Goal: Task Accomplishment & Management: Manage account settings

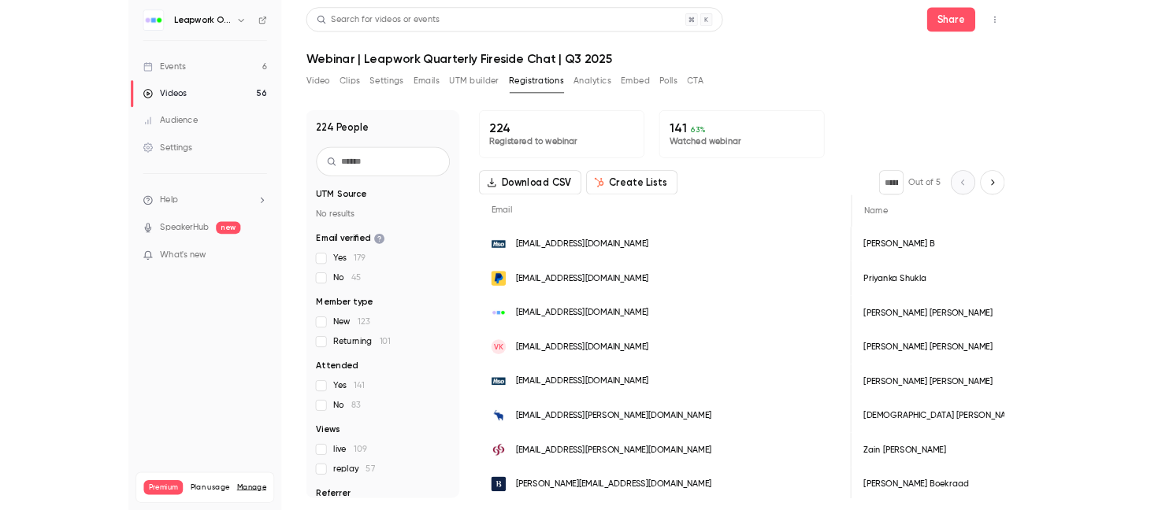
scroll to position [0, 113]
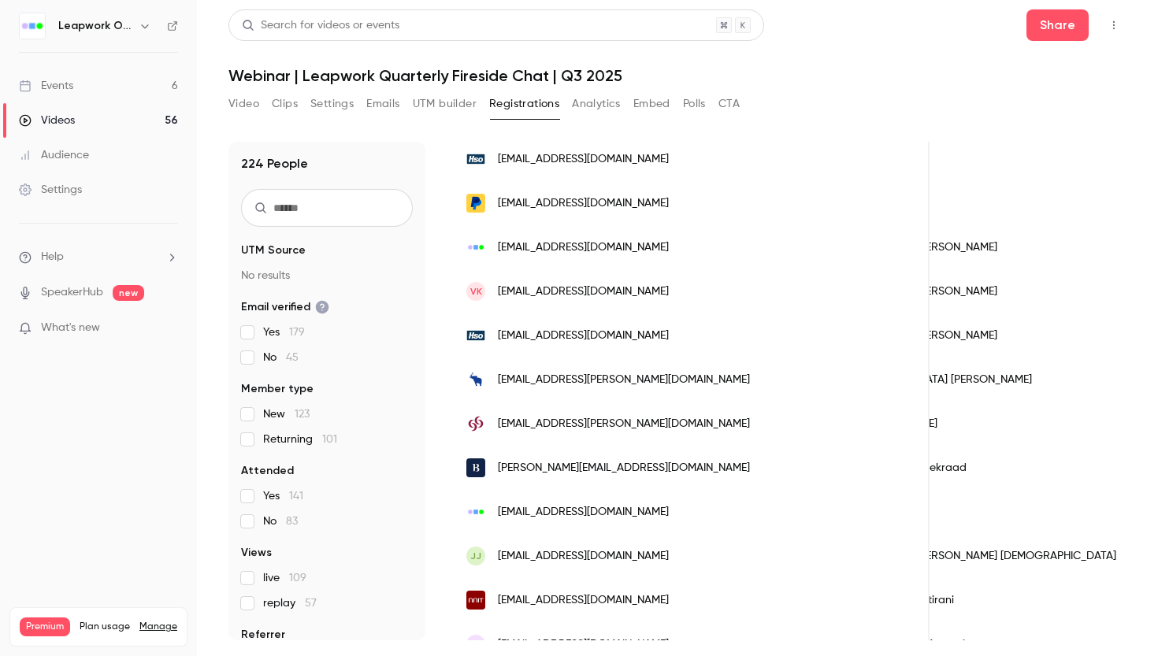
click at [58, 82] on div "Events" at bounding box center [46, 86] width 54 height 16
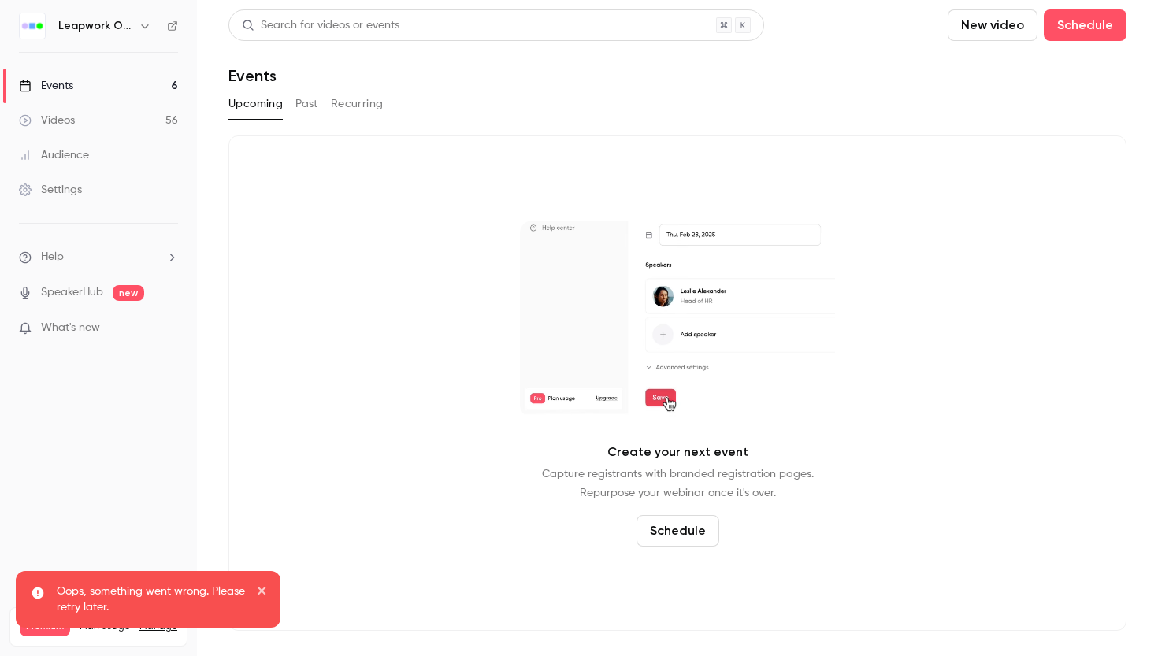
click at [81, 24] on h6 "Leapwork Online Event" at bounding box center [95, 26] width 74 height 16
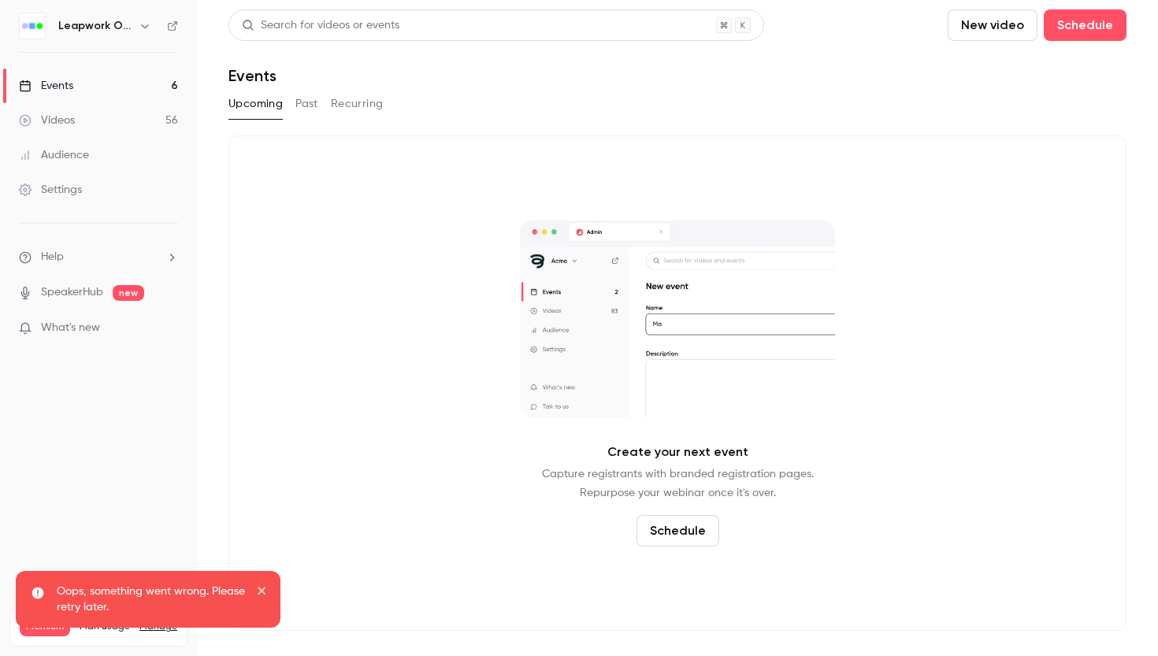
click at [144, 27] on icon "button" at bounding box center [144, 26] width 7 height 4
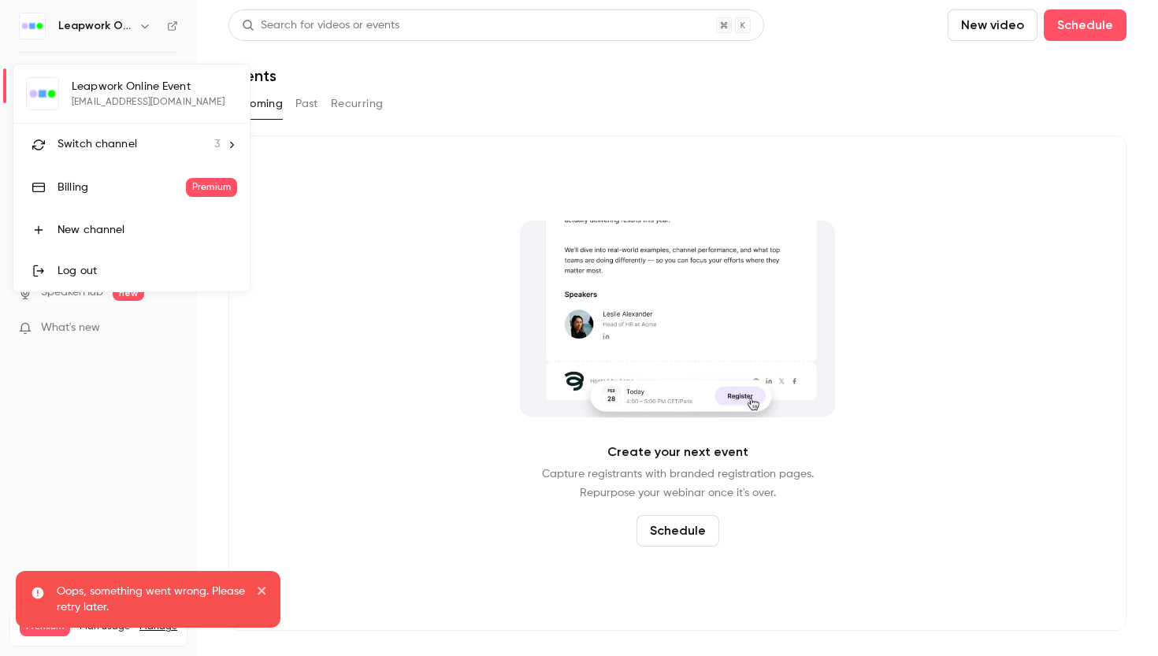
click at [221, 139] on li "Switch channel 3" at bounding box center [131, 145] width 236 height 42
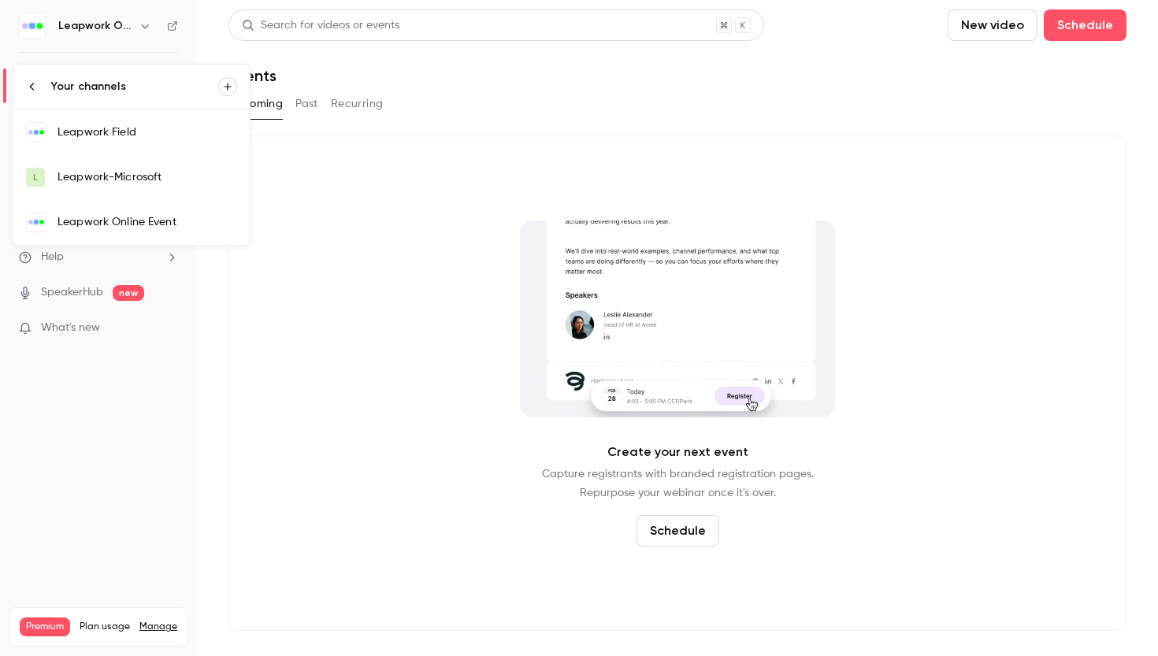
click at [104, 134] on div "Leapwork Field" at bounding box center [147, 132] width 180 height 16
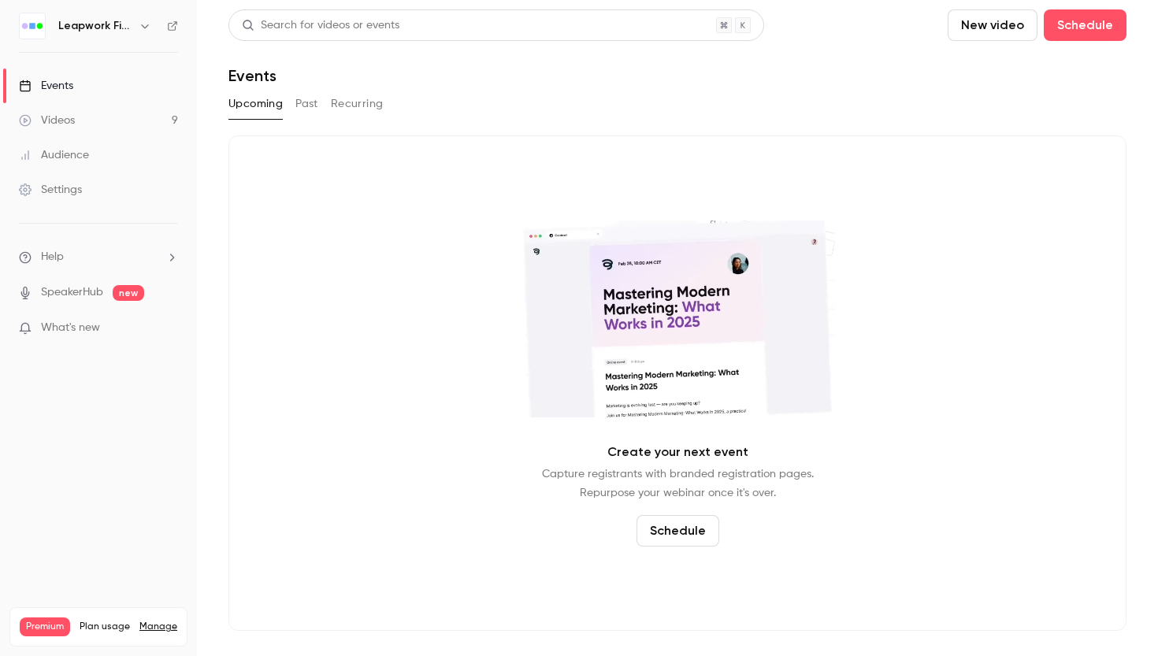
click at [144, 24] on icon "button" at bounding box center [145, 26] width 13 height 13
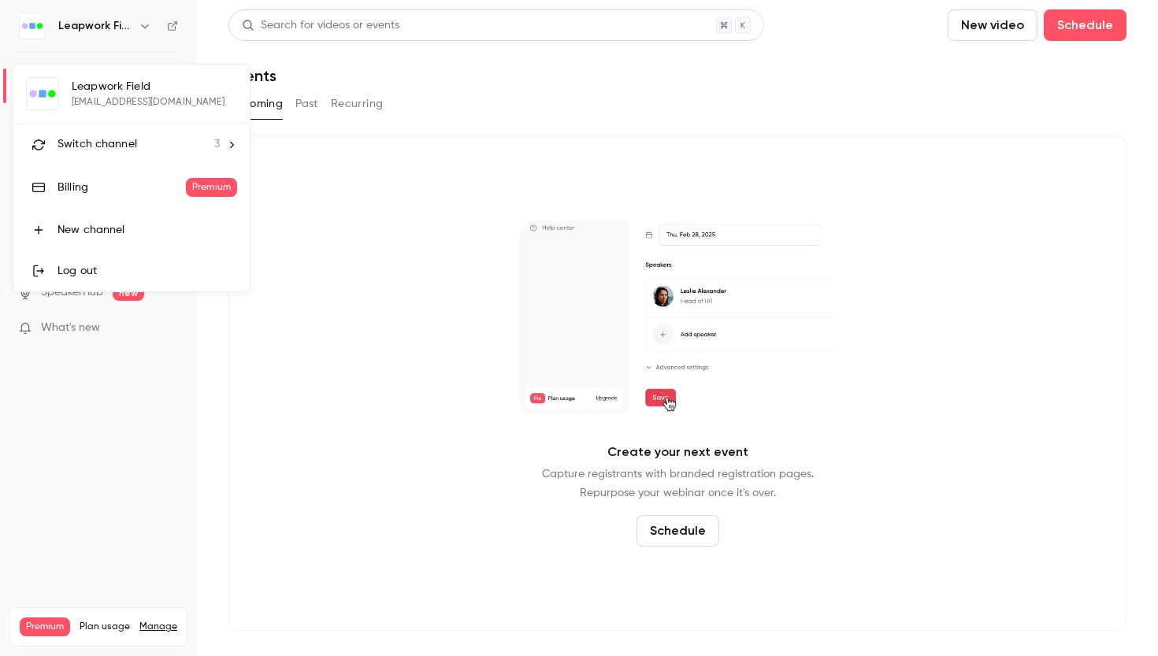
click at [109, 149] on span "Switch channel" at bounding box center [97, 144] width 80 height 17
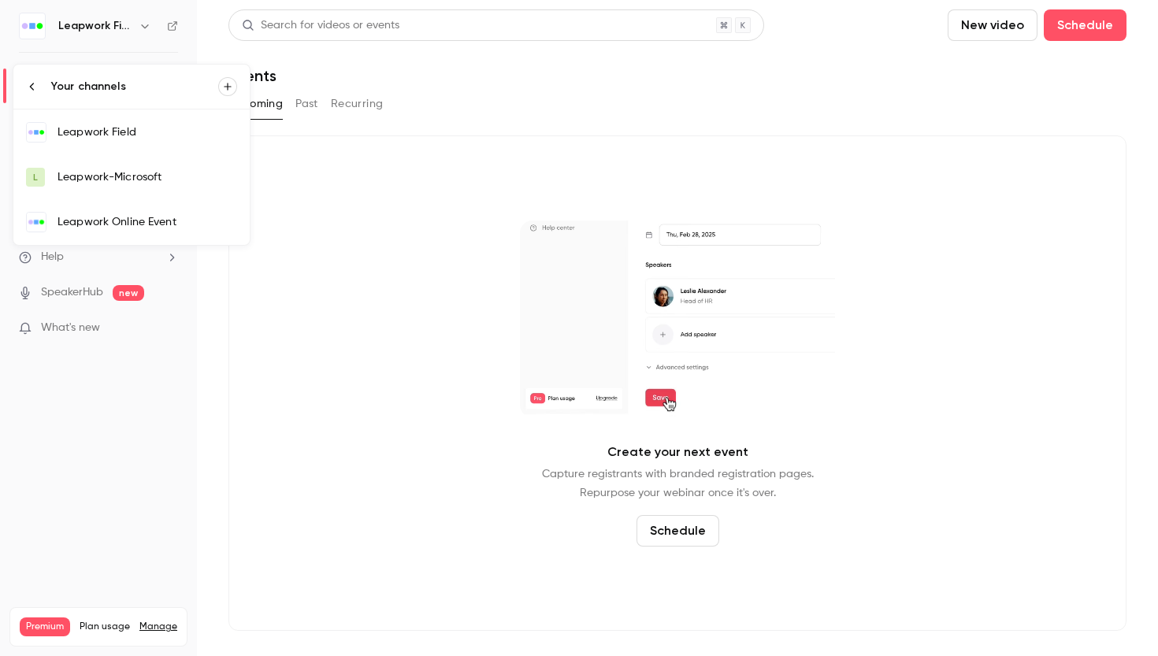
click at [104, 223] on div "Leapwork Online Event" at bounding box center [147, 222] width 180 height 16
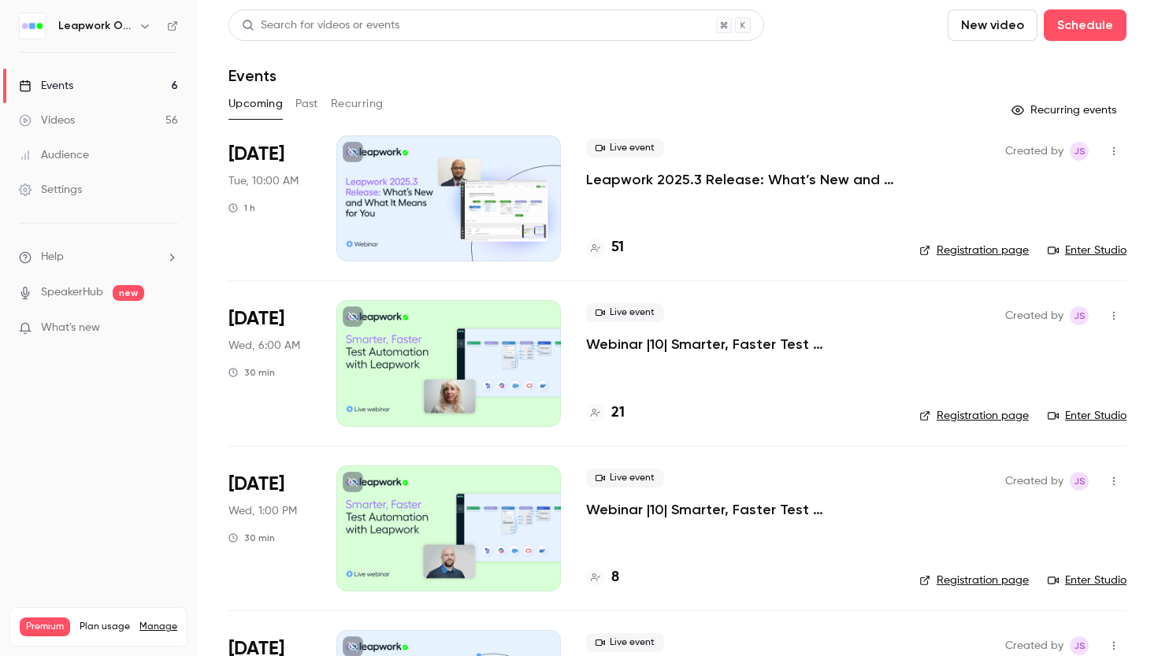
click at [1115, 148] on icon "button" at bounding box center [1113, 151] width 13 height 11
click at [1033, 272] on div "Duplicate" at bounding box center [1053, 273] width 120 height 16
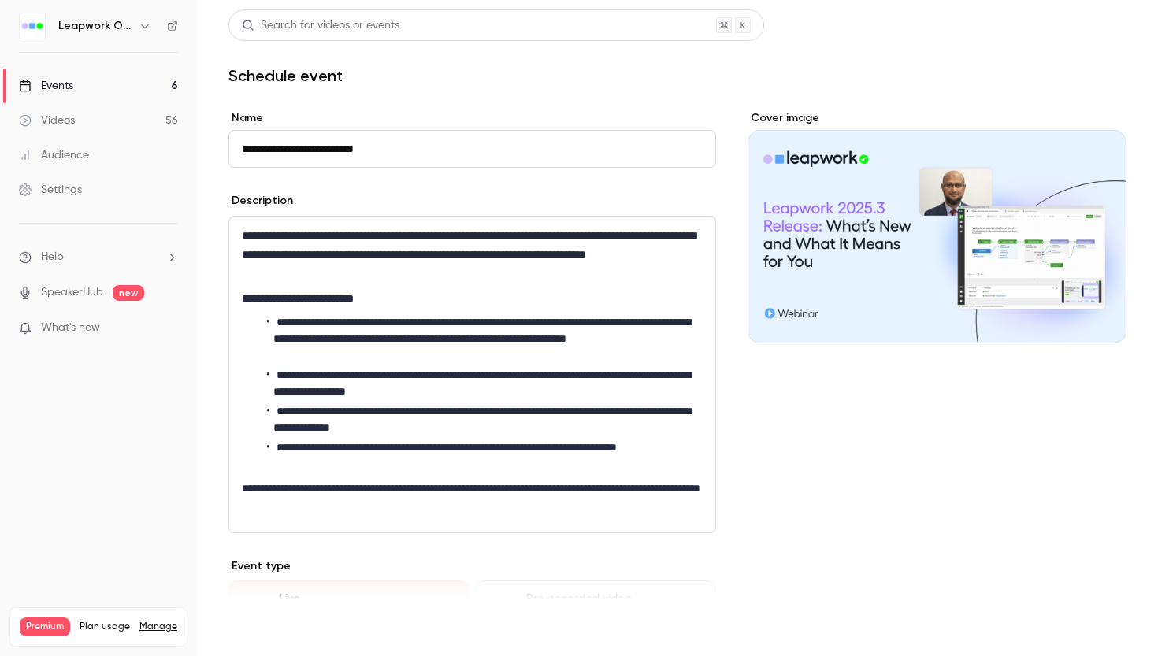
click at [265, 629] on button "Save" at bounding box center [256, 628] width 57 height 32
type input "**********"
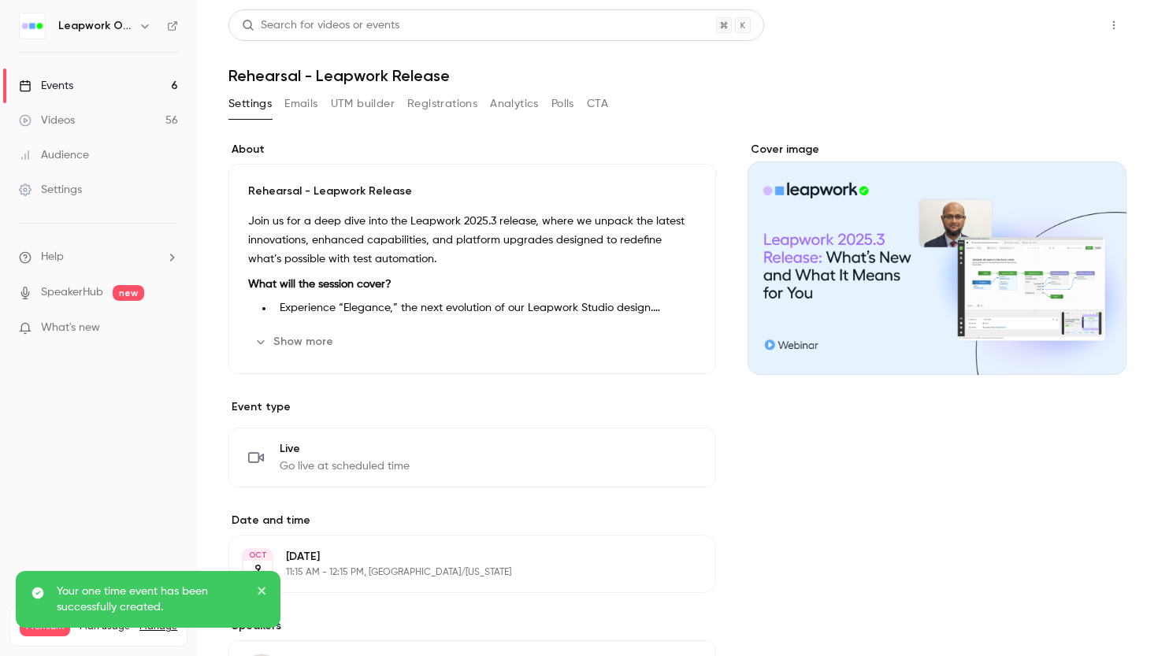
click at [1063, 28] on button "Share" at bounding box center [1057, 25] width 62 height 32
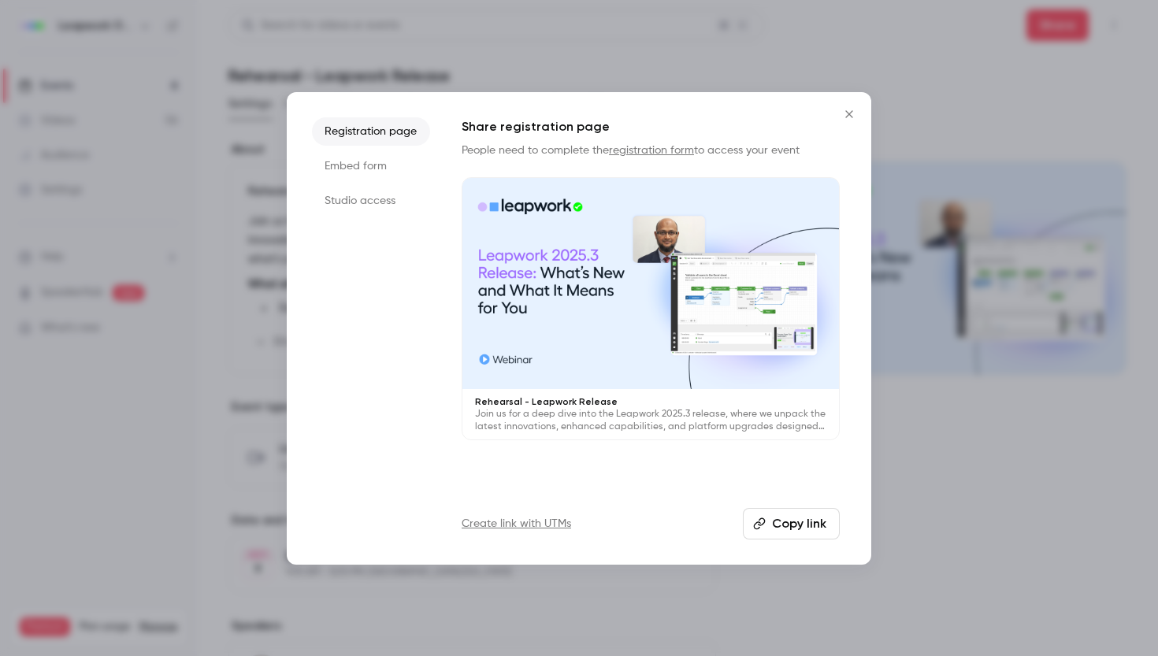
click at [356, 203] on li "Studio access" at bounding box center [371, 201] width 118 height 28
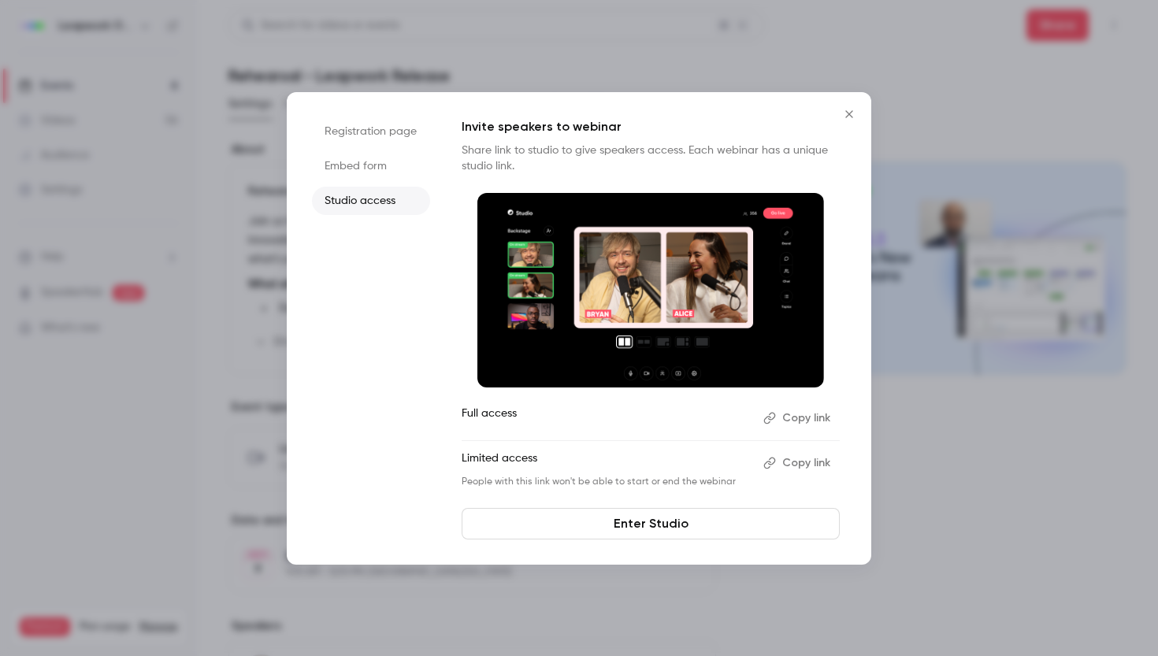
click at [814, 417] on button "Copy link" at bounding box center [798, 418] width 83 height 25
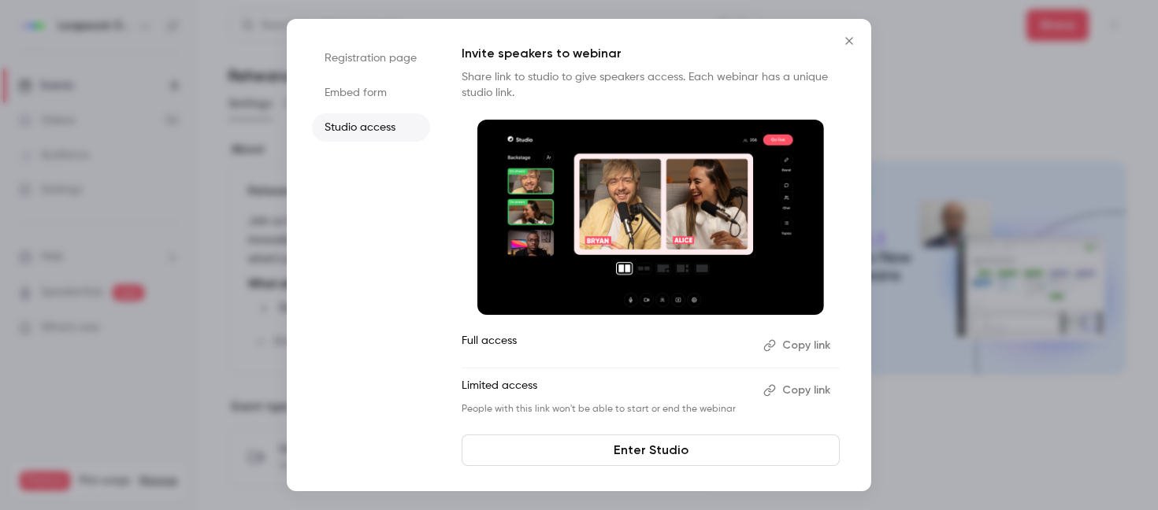
click at [850, 35] on icon "Close" at bounding box center [849, 41] width 19 height 13
